Goal: Information Seeking & Learning: Learn about a topic

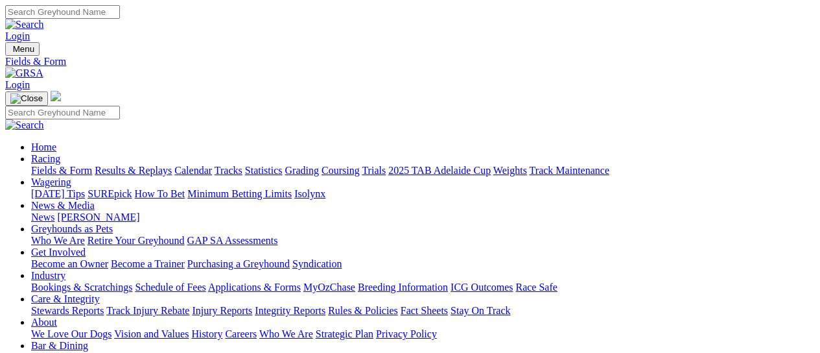
scroll to position [153, 0]
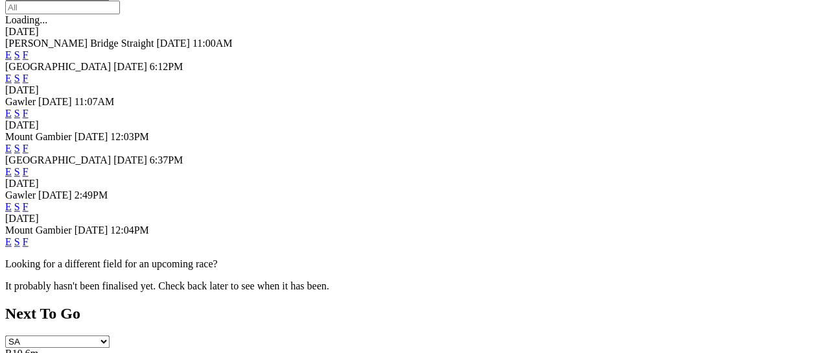
scroll to position [518, 0]
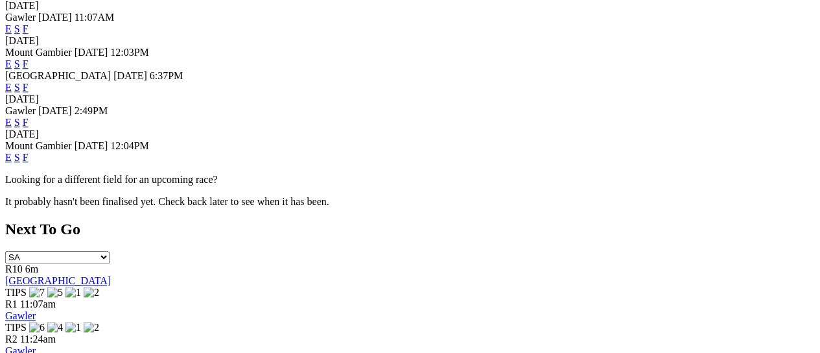
click at [29, 152] on link "F" at bounding box center [26, 157] width 6 height 11
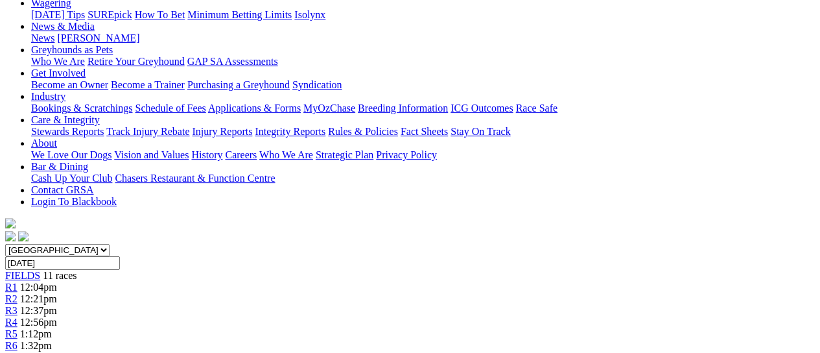
scroll to position [172, 0]
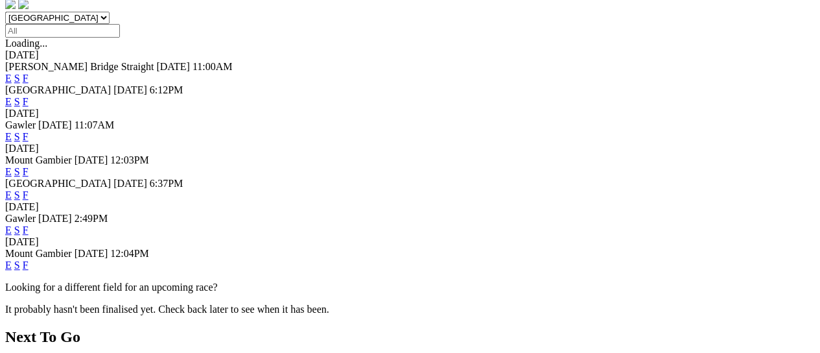
scroll to position [432, 0]
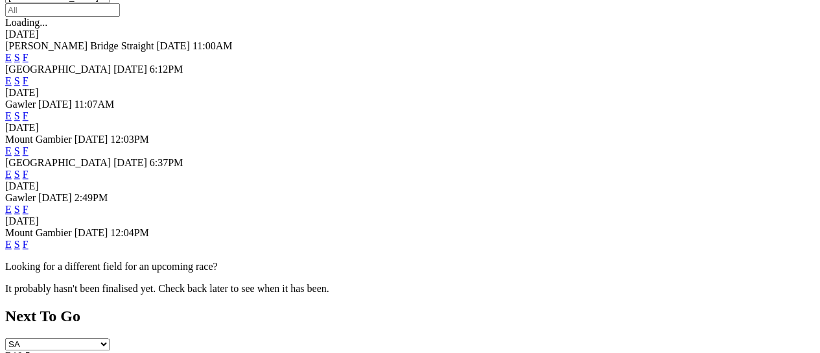
click at [29, 203] on link "F" at bounding box center [26, 208] width 6 height 11
